Goal: Task Accomplishment & Management: Complete application form

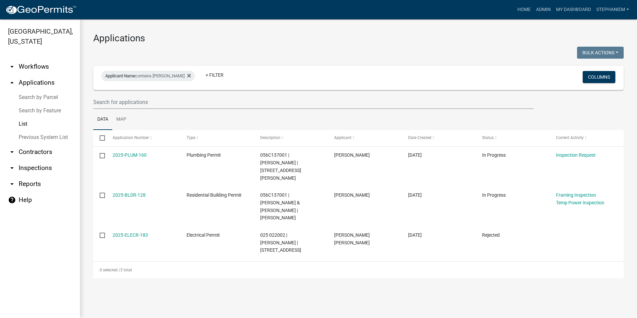
click at [30, 166] on link "arrow_drop_down Inspections" at bounding box center [40, 168] width 80 height 16
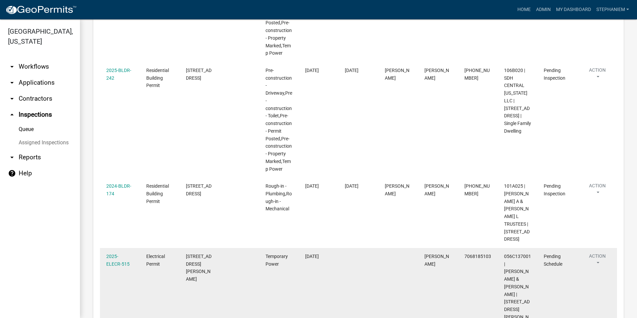
scroll to position [619, 0]
click at [128, 248] on datatable-body-cell "2025-ELECR-515" at bounding box center [120, 290] width 40 height 85
click at [125, 253] on link "2025-ELECR-515" at bounding box center [117, 259] width 23 height 13
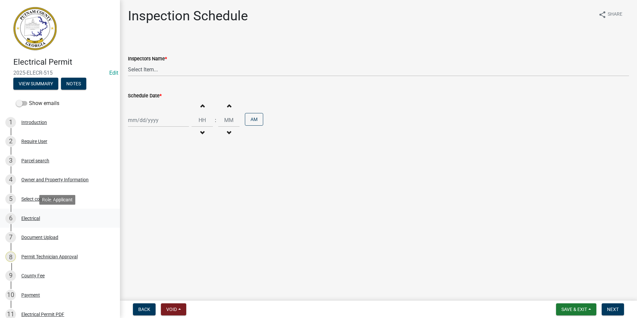
click at [34, 216] on div "Electrical" at bounding box center [30, 218] width 19 height 5
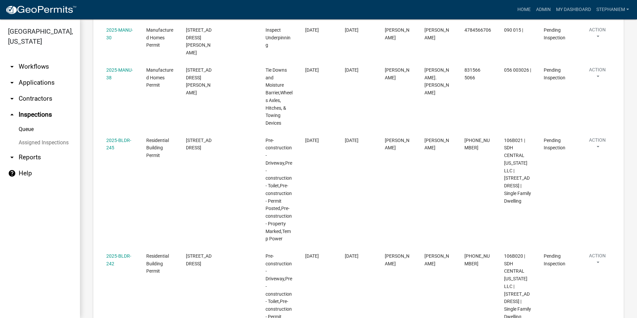
scroll to position [619, 0]
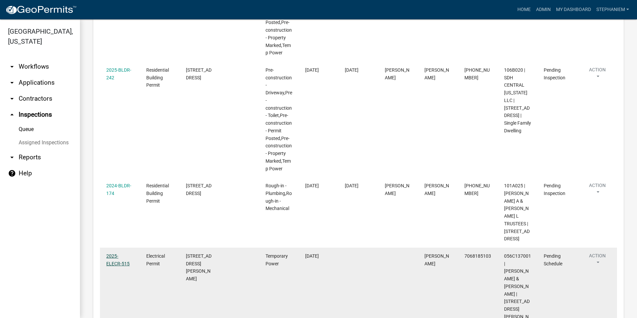
click at [125, 253] on link "2025-ELECR-515" at bounding box center [117, 259] width 23 height 13
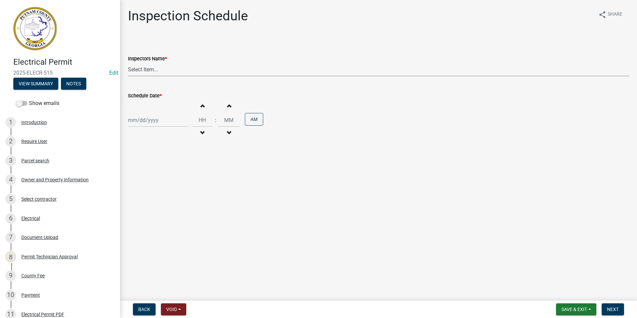
click at [136, 71] on select "Select Item... mrivera ([PERSON_NAME]) [PERSON_NAME] ([PERSON_NAME] ([PERSON_NA…" at bounding box center [378, 70] width 501 height 14
select select "a0ea4169-8540-4a2c-b9f4-cf4c1ffdeb95"
click at [128, 63] on select "Select Item... mrivera ([PERSON_NAME]) [PERSON_NAME] ([PERSON_NAME] ([PERSON_NA…" at bounding box center [378, 70] width 501 height 14
click at [138, 120] on div at bounding box center [158, 120] width 61 height 14
select select "9"
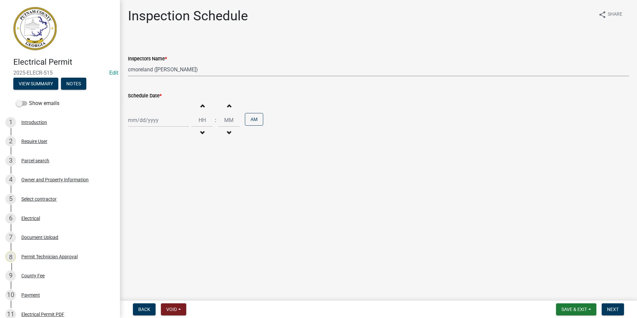
select select "2025"
click at [144, 186] on div "23" at bounding box center [145, 187] width 11 height 11
type input "[DATE]"
click at [604, 310] on button "Next" at bounding box center [613, 309] width 22 height 12
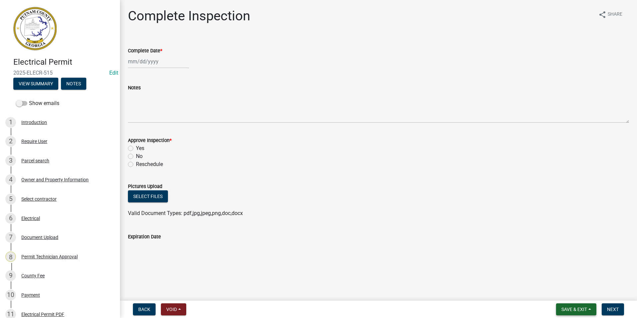
click at [590, 307] on button "Save & Exit" at bounding box center [576, 309] width 40 height 12
click at [588, 294] on button "Save & Exit" at bounding box center [569, 292] width 53 height 16
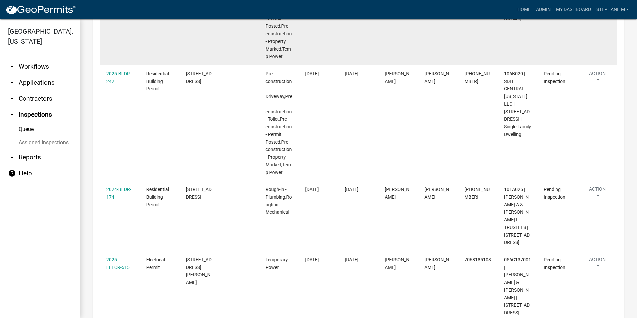
scroll to position [619, 0]
